Goal: Transaction & Acquisition: Download file/media

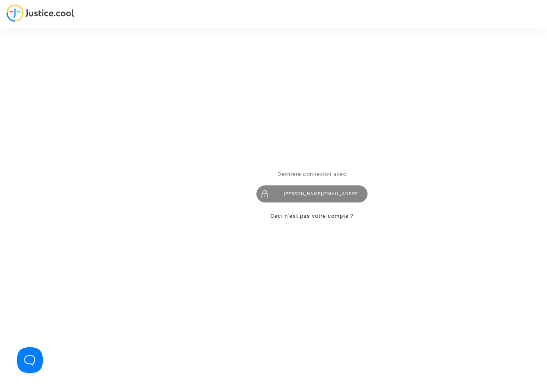
click at [303, 194] on div "[PERSON_NAME][EMAIL_ADDRESS][DOMAIN_NAME]" at bounding box center [311, 193] width 111 height 17
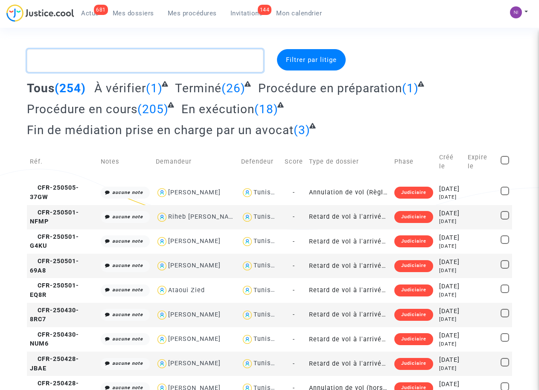
click at [108, 63] on textarea at bounding box center [145, 60] width 236 height 23
click at [106, 61] on textarea at bounding box center [145, 60] width 236 height 23
click at [71, 57] on textarea at bounding box center [145, 60] width 236 height 23
paste textarea "CFR-250402-MGJN"
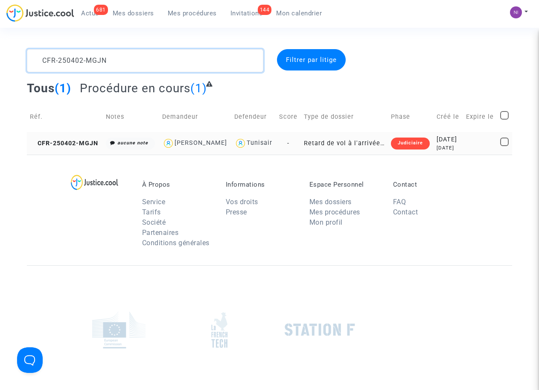
type textarea "CFR-250402-MGJN"
click at [463, 142] on td "2025-04-02 5 months ago" at bounding box center [448, 143] width 29 height 23
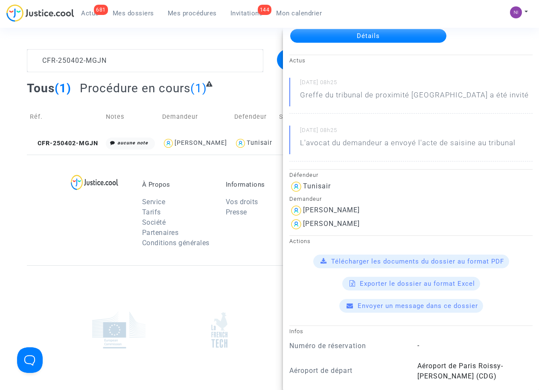
scroll to position [54, 0]
drag, startPoint x: 361, startPoint y: 223, endPoint x: 303, endPoint y: 217, distance: 58.7
click at [303, 217] on div "Lou Hermenault" at bounding box center [411, 224] width 243 height 14
drag, startPoint x: 303, startPoint y: 217, endPoint x: 313, endPoint y: 219, distance: 10.8
copy div "Lou Hermenault"
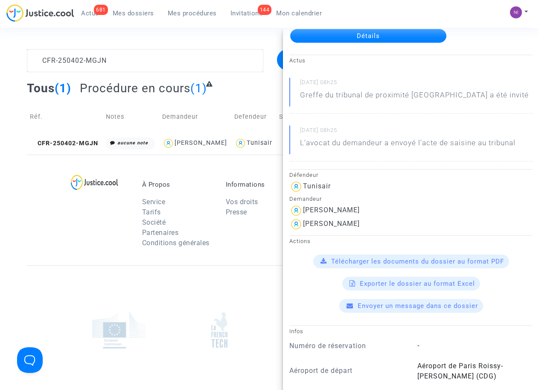
click at [391, 261] on span "Télécharger les documents du dossier au format PDF" at bounding box center [417, 262] width 173 height 8
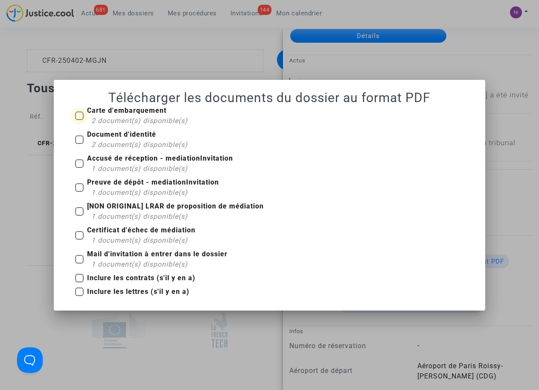
click at [79, 114] on span at bounding box center [79, 115] width 9 height 9
click at [79, 120] on input "Carte d'embarquement 2 document(s) disponible(s)" at bounding box center [79, 120] width 0 height 0
checkbox input "true"
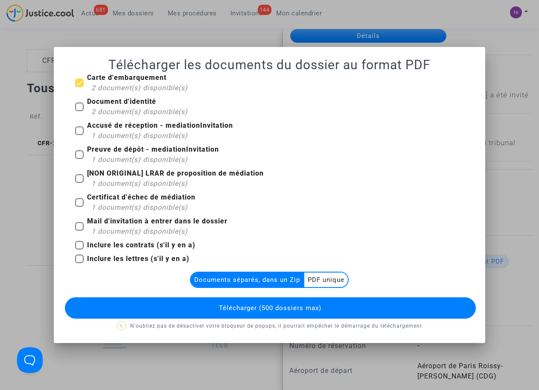
click at [331, 281] on multi-toggle-item "PDF unique" at bounding box center [327, 279] width 44 height 15
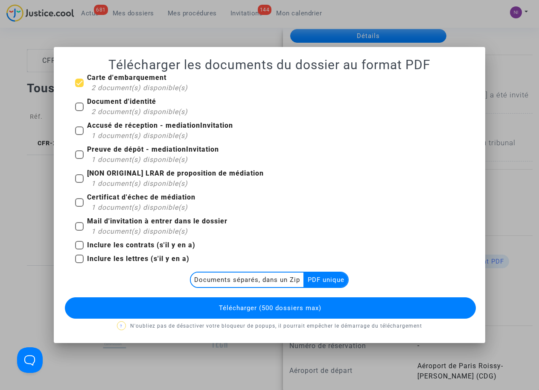
click at [301, 305] on span "Télécharger (500 dossiers max)" at bounding box center [270, 308] width 103 height 8
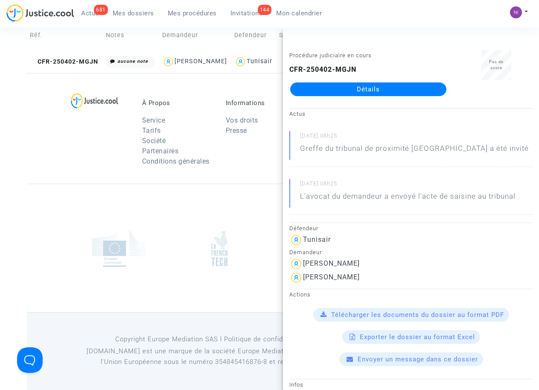
scroll to position [0, 0]
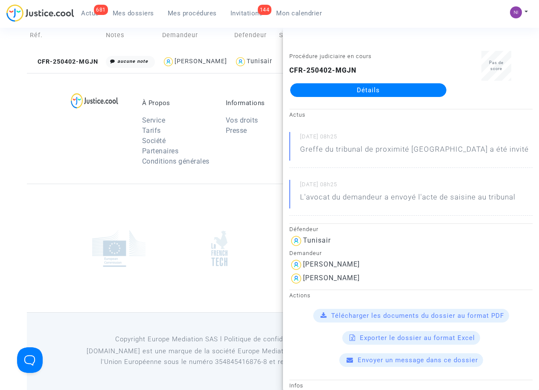
click at [100, 161] on div at bounding box center [102, 135] width 67 height 72
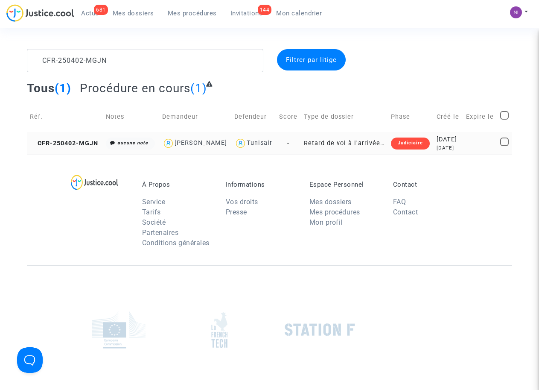
click at [480, 139] on td at bounding box center [480, 143] width 35 height 23
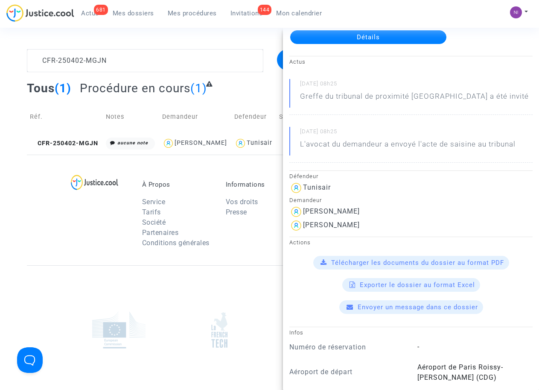
scroll to position [54, 0]
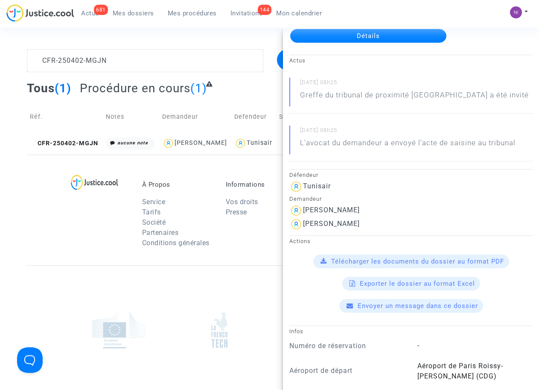
click at [406, 258] on span "Télécharger les documents du dossier au format PDF" at bounding box center [417, 262] width 173 height 8
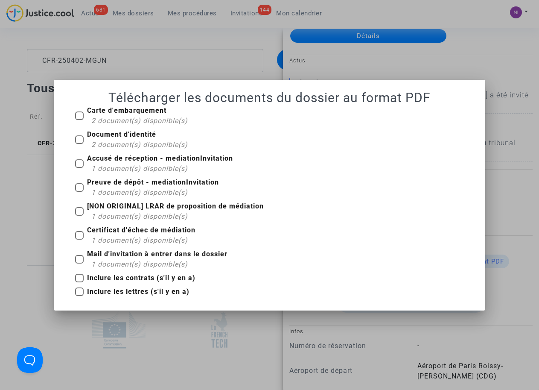
click at [30, 235] on div at bounding box center [269, 195] width 539 height 390
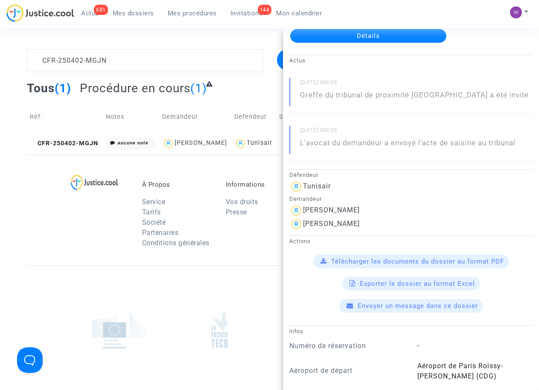
click at [396, 262] on span "Télécharger les documents du dossier au format PDF" at bounding box center [417, 262] width 173 height 8
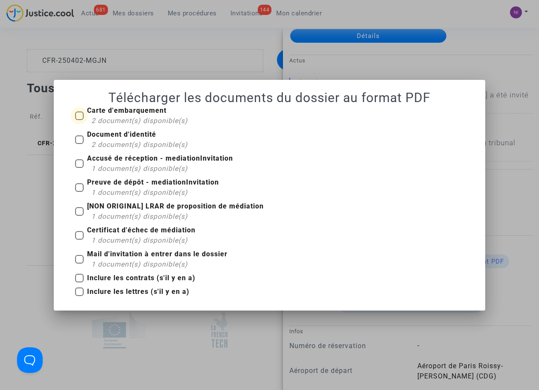
click at [80, 116] on span at bounding box center [79, 115] width 9 height 9
click at [79, 120] on input "Carte d'embarquement 2 document(s) disponible(s)" at bounding box center [79, 120] width 0 height 0
checkbox input "true"
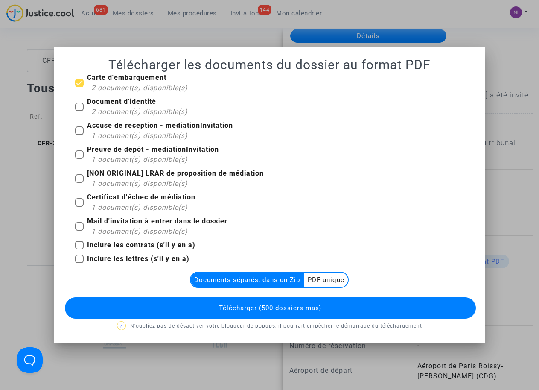
click at [316, 278] on multi-toggle-item "PDF unique" at bounding box center [327, 279] width 44 height 15
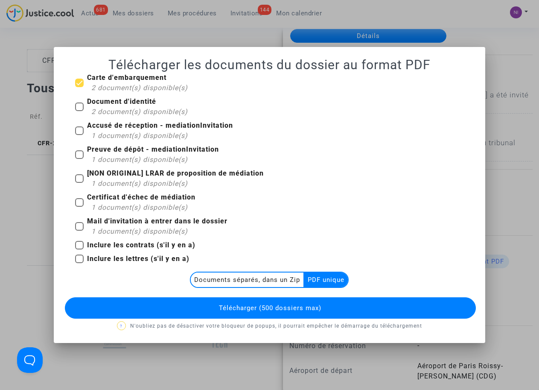
click at [273, 309] on span "Télécharger (500 dossiers max)" at bounding box center [270, 308] width 103 height 8
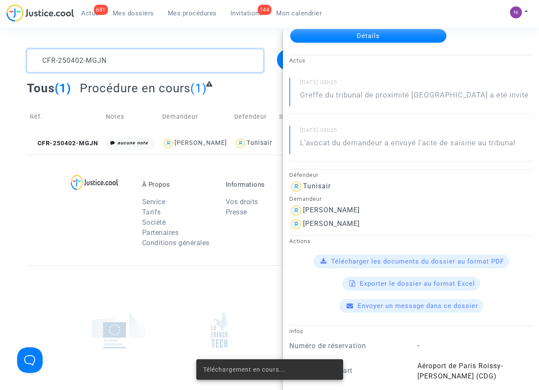
click at [151, 62] on textarea at bounding box center [145, 60] width 236 height 23
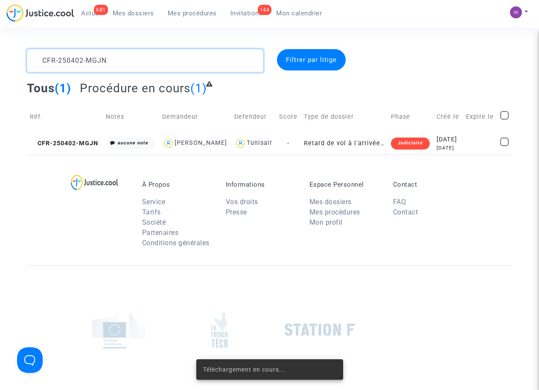
scroll to position [0, 0]
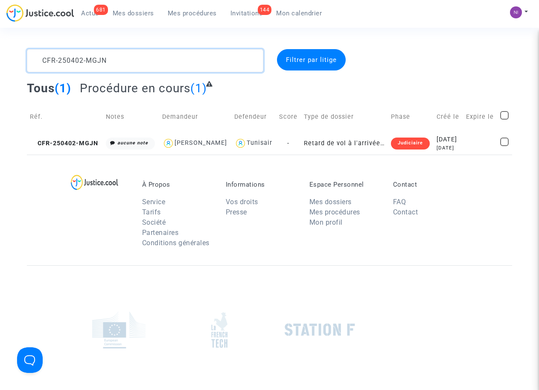
drag, startPoint x: 153, startPoint y: 62, endPoint x: 0, endPoint y: 62, distance: 152.9
click at [0, 62] on div "CFR-250402-MGJN Filtrer par litige Tous (1) Procédure en cours (1) Réf. Notes D…" at bounding box center [269, 101] width 539 height 105
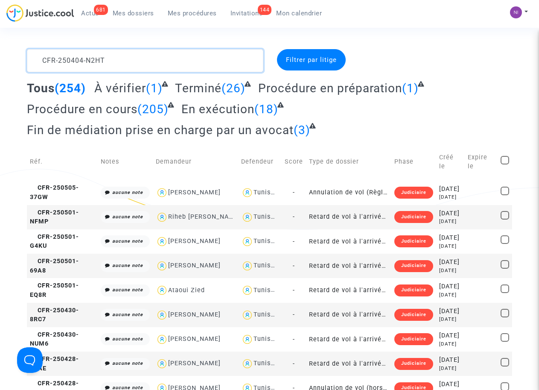
click at [85, 66] on textarea at bounding box center [145, 60] width 236 height 23
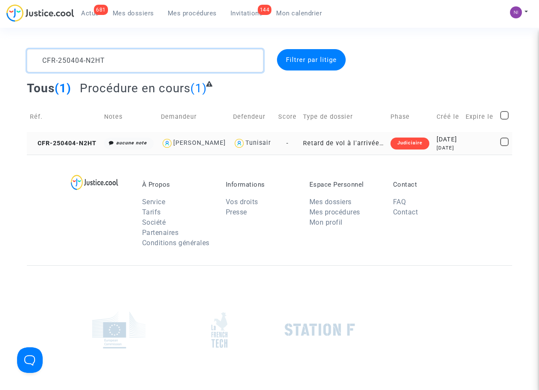
type textarea "CFR-250404-N2HT"
click at [463, 150] on td "2025-04-04 5 months ago" at bounding box center [448, 143] width 29 height 23
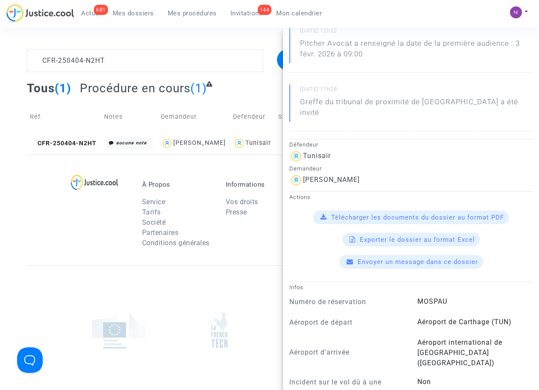
scroll to position [108, 0]
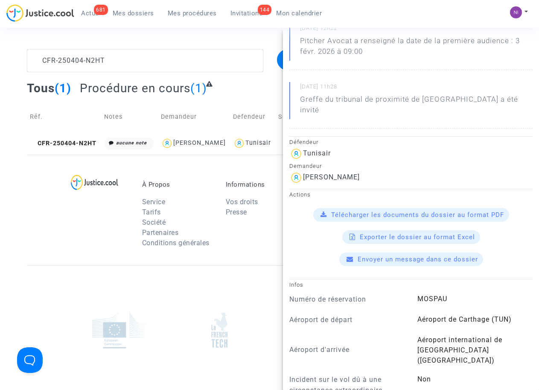
click at [392, 211] on span "Télécharger les documents du dossier au format PDF" at bounding box center [417, 215] width 173 height 8
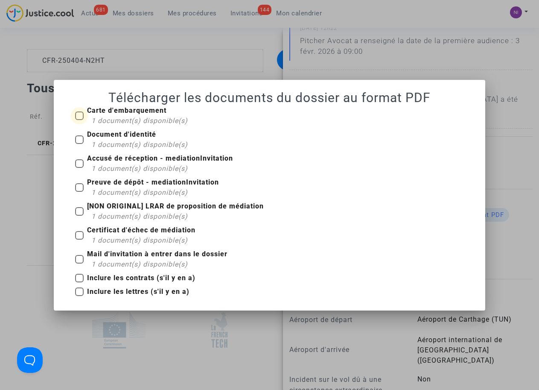
click at [82, 114] on span at bounding box center [79, 115] width 9 height 9
click at [79, 120] on input "Carte d'embarquement 1 document(s) disponible(s)" at bounding box center [79, 120] width 0 height 0
checkbox input "true"
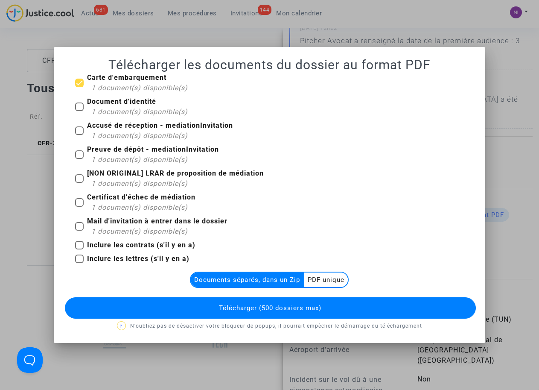
click at [333, 278] on multi-toggle-item "PDF unique" at bounding box center [327, 279] width 44 height 15
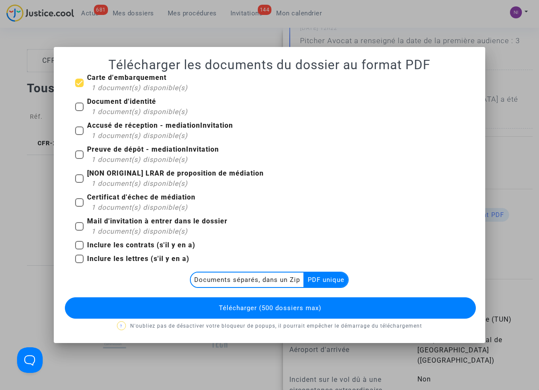
click at [288, 314] on button "Télécharger (500 dossiers max)" at bounding box center [270, 307] width 411 height 21
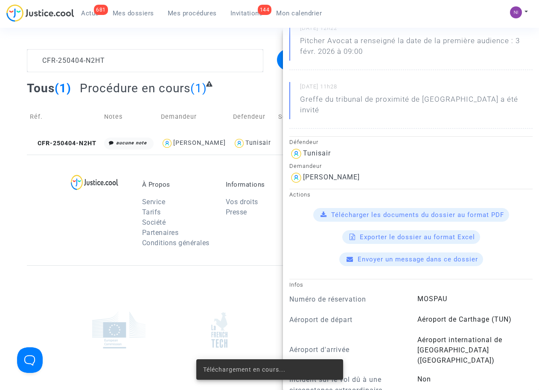
click at [404, 211] on span "Télécharger les documents du dossier au format PDF" at bounding box center [417, 215] width 173 height 8
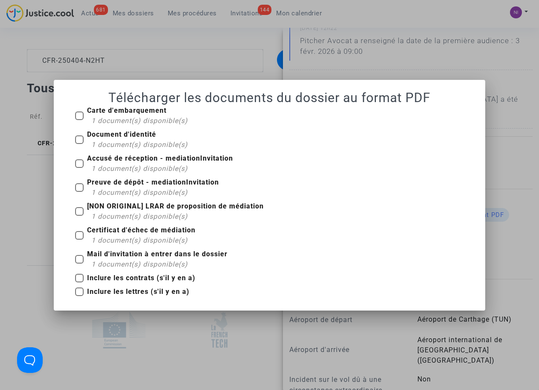
click at [175, 328] on div at bounding box center [269, 195] width 539 height 390
